Goal: Task Accomplishment & Management: Manage account settings

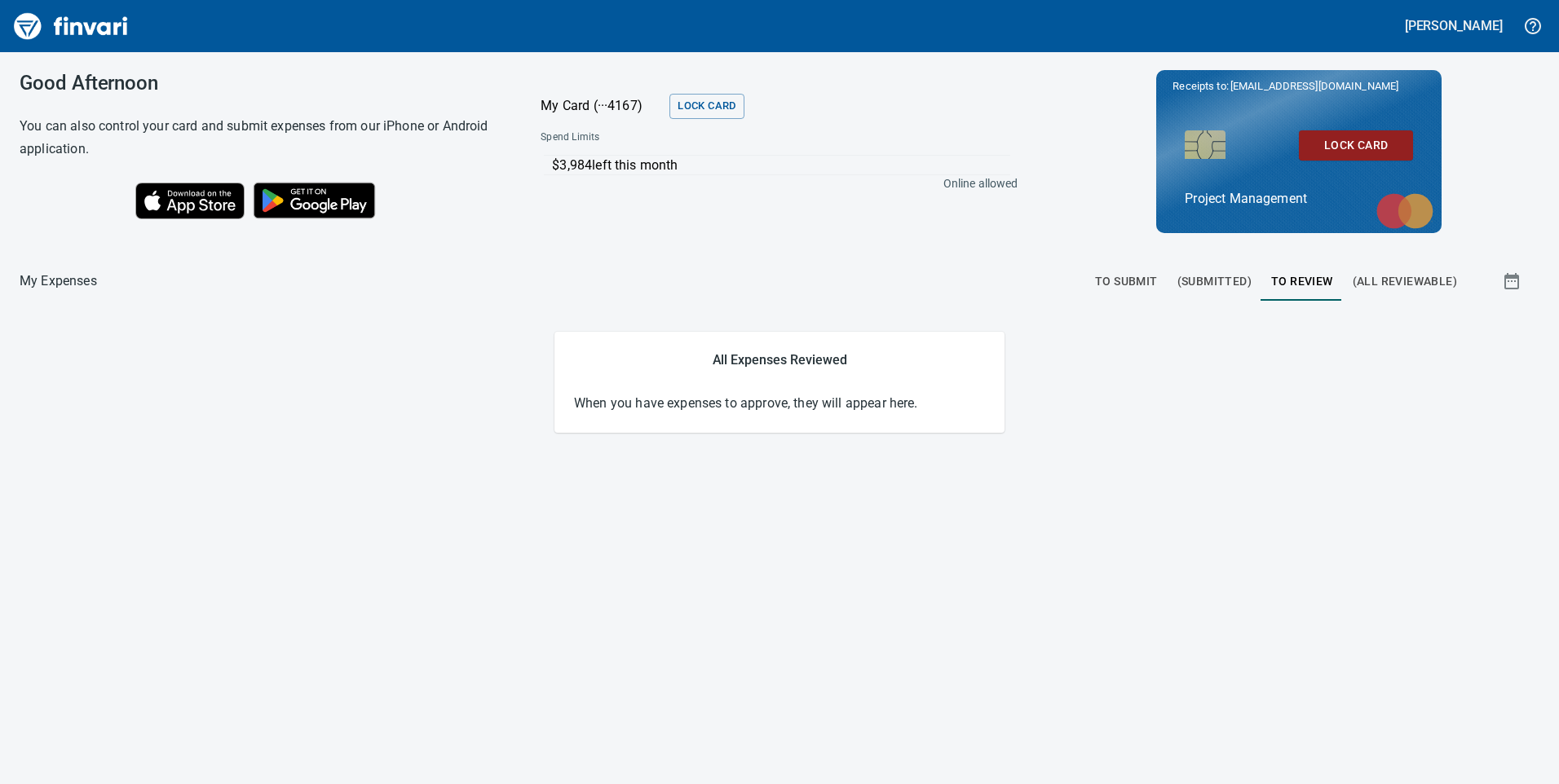
click at [1205, 273] on span "(Submitted)" at bounding box center [1214, 281] width 74 height 21
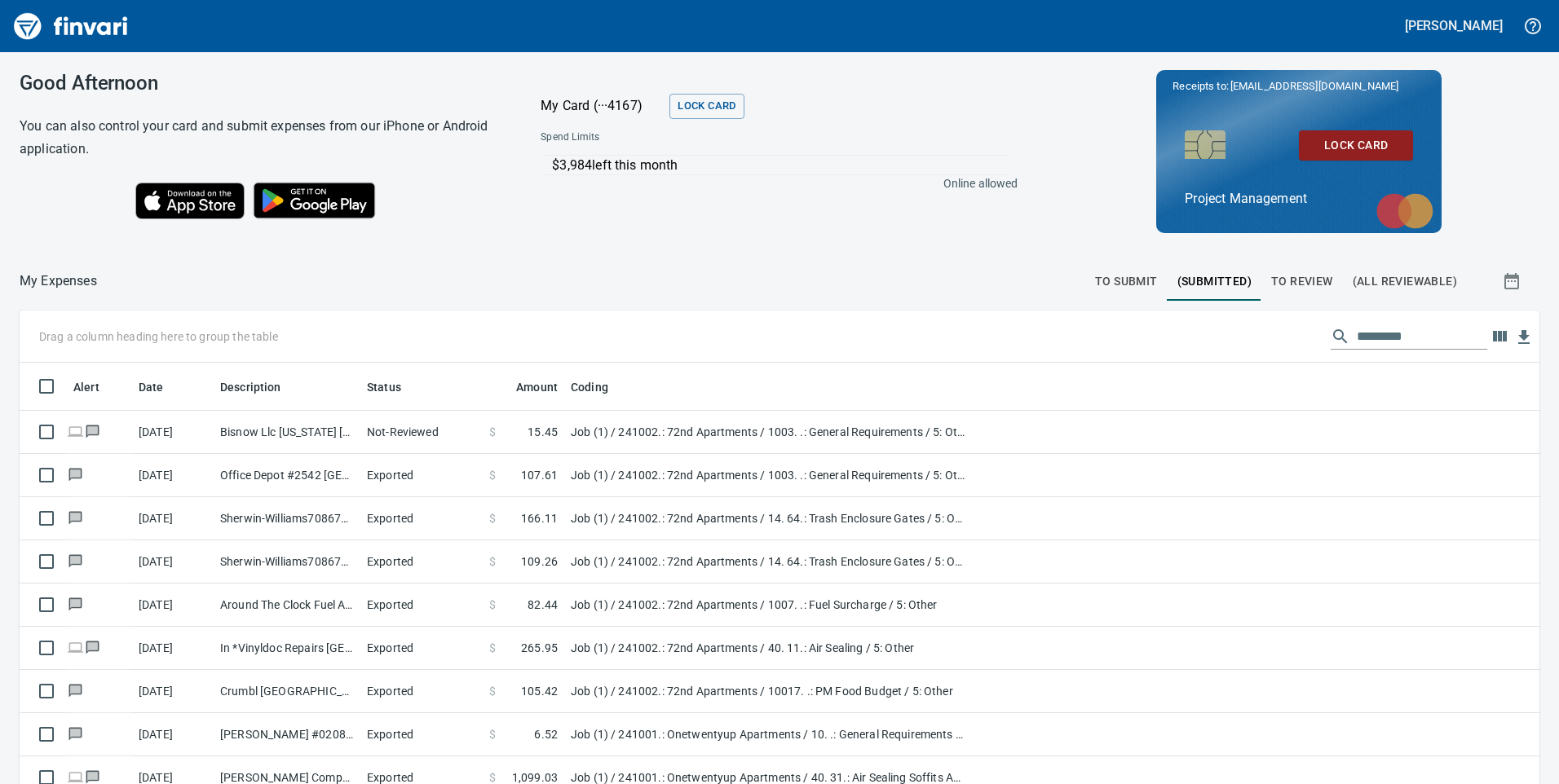
click at [1289, 286] on span "To Review" at bounding box center [1302, 281] width 62 height 21
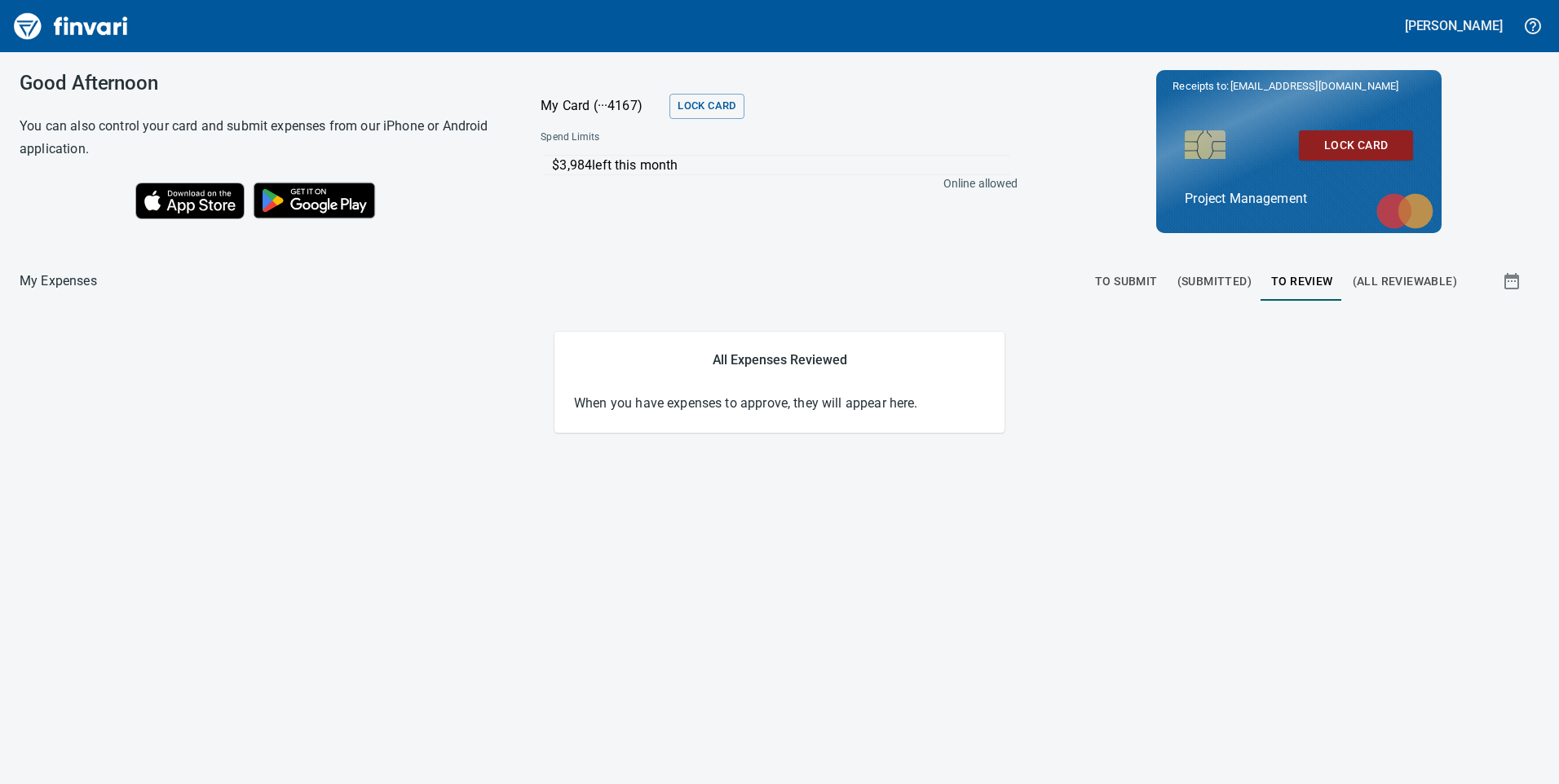
click at [1391, 283] on span "(All Reviewable)" at bounding box center [1404, 281] width 104 height 21
drag, startPoint x: 1104, startPoint y: 265, endPoint x: 1105, endPoint y: 274, distance: 9.1
click at [1105, 274] on button "To Submit" at bounding box center [1126, 281] width 82 height 39
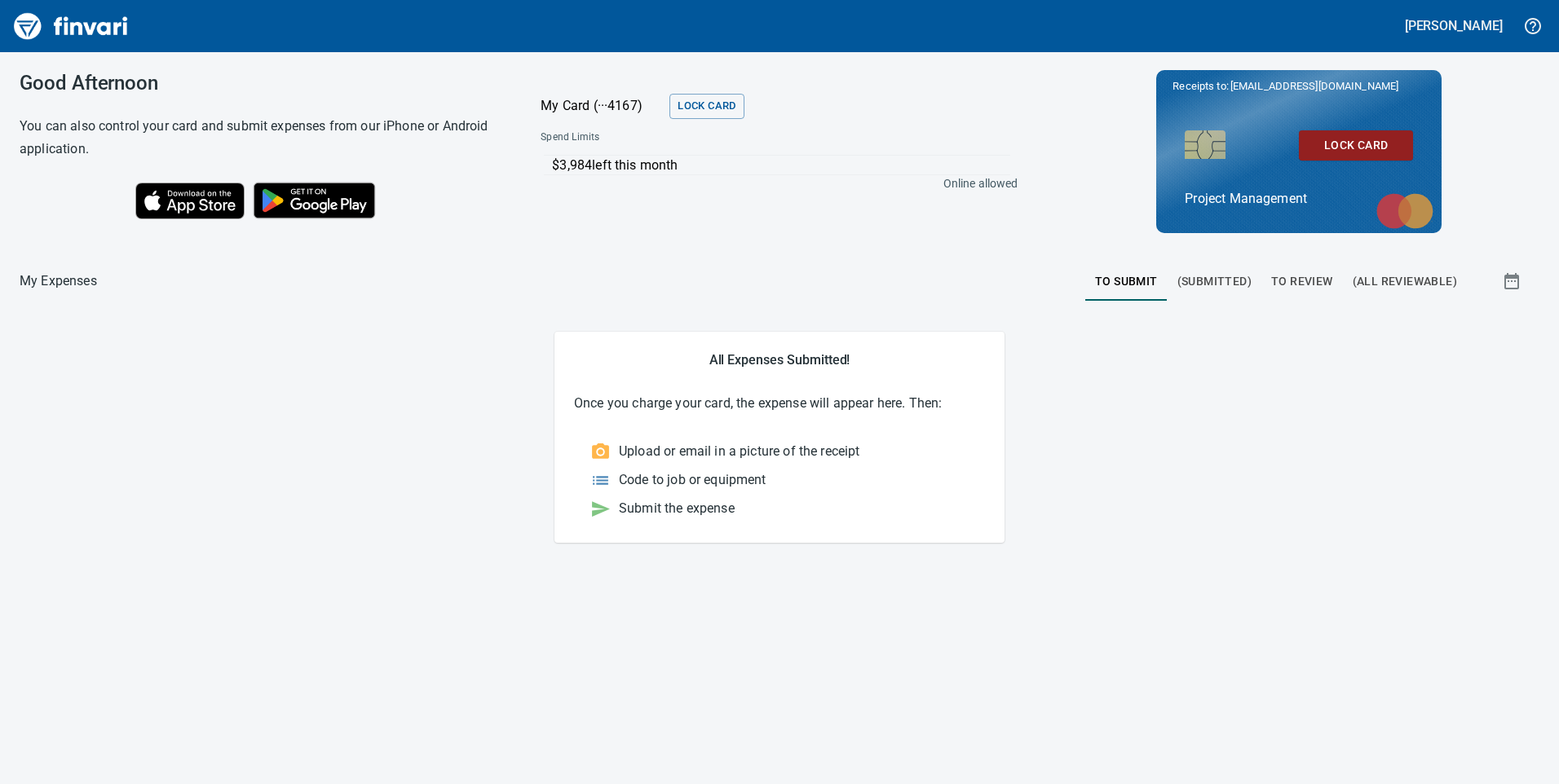
click at [1499, 281] on span "button" at bounding box center [1513, 281] width 39 height 20
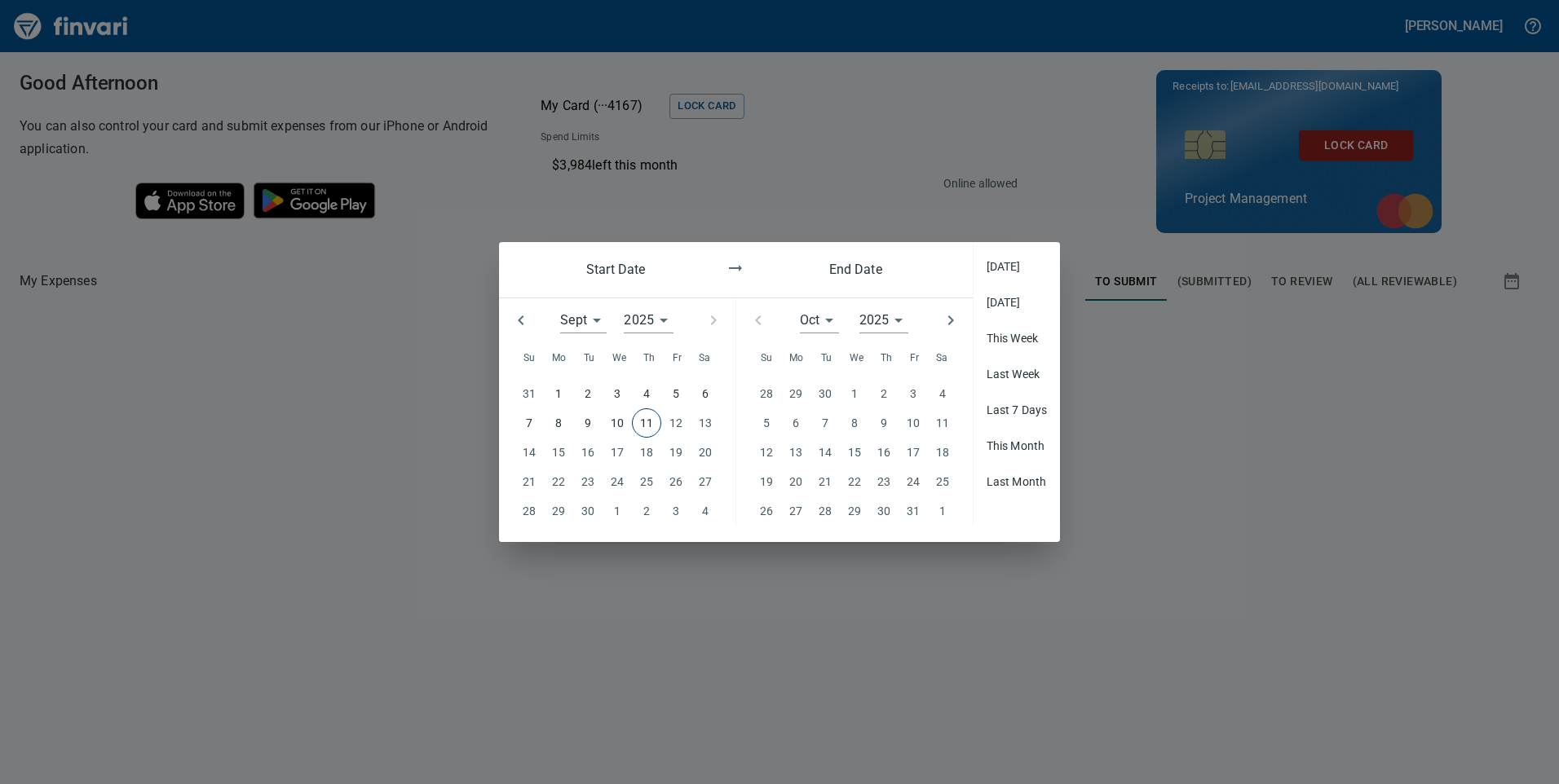
click at [903, 200] on div at bounding box center [780, 392] width 1559 height 784
